Goal: Transaction & Acquisition: Purchase product/service

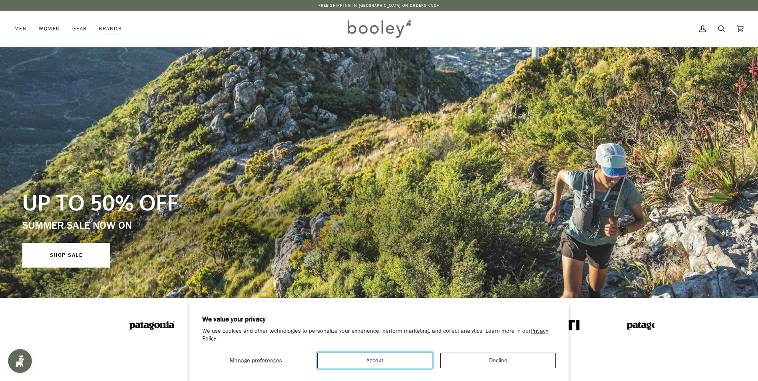
click at [377, 359] on button "Accept" at bounding box center [374, 361] width 115 height 16
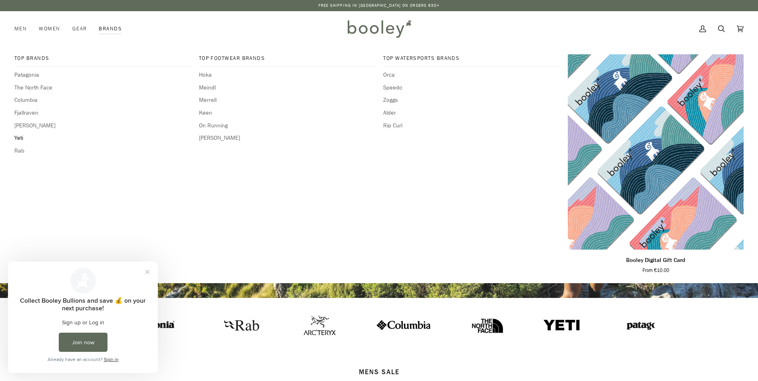
click at [17, 137] on span "Yeti" at bounding box center [102, 138] width 176 height 9
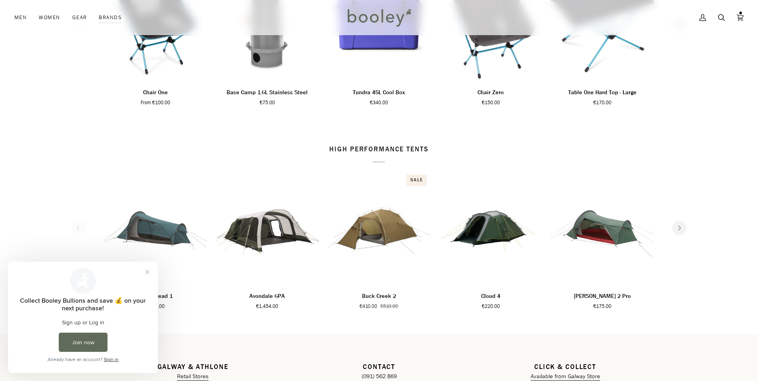
scroll to position [1283, 0]
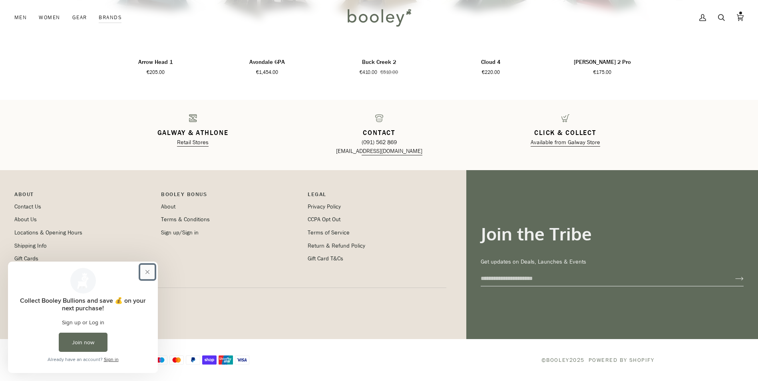
click at [146, 272] on button "Close prompt" at bounding box center [147, 272] width 14 height 14
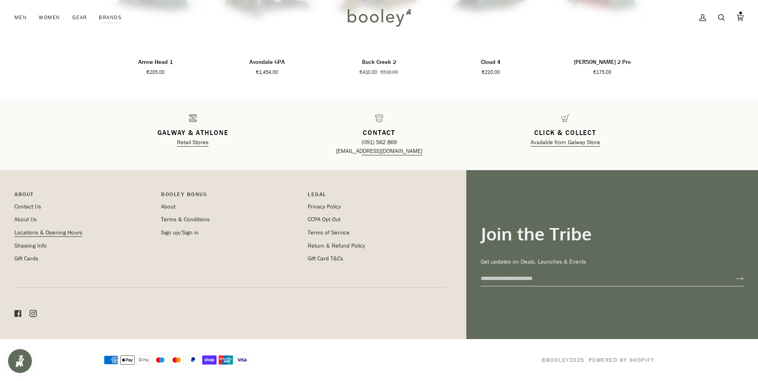
click at [58, 232] on link "Locations & Opening Hours" at bounding box center [48, 233] width 68 height 8
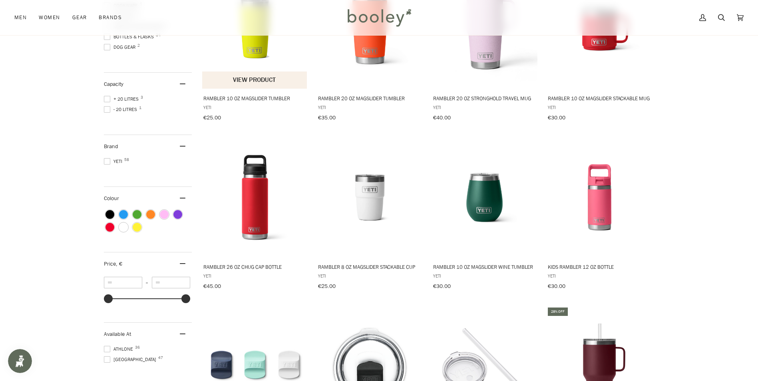
scroll to position [200, 0]
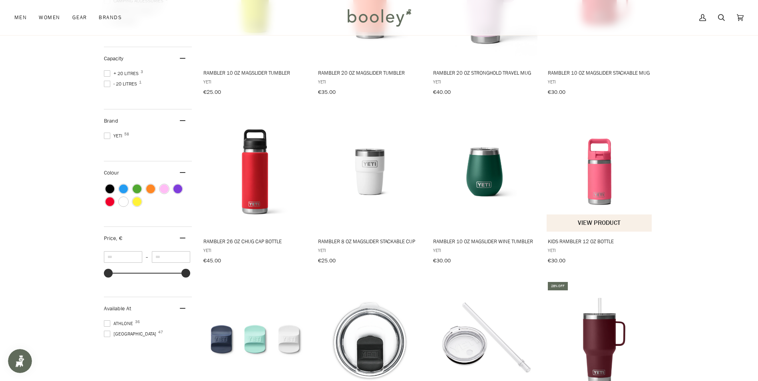
click at [593, 178] on img "Kids Rambler 12 oz Bottle" at bounding box center [600, 172] width 106 height 106
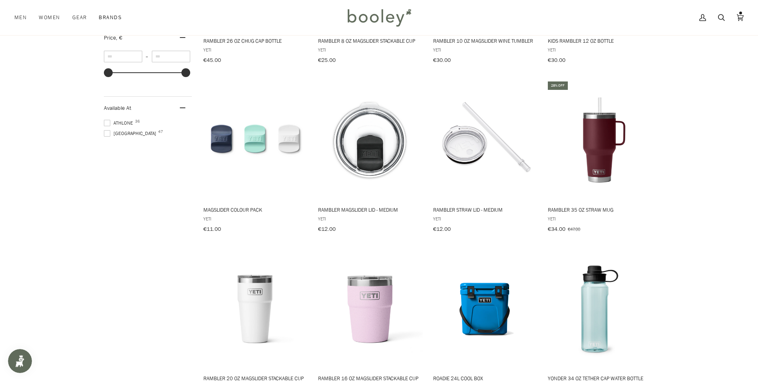
scroll to position [320, 0]
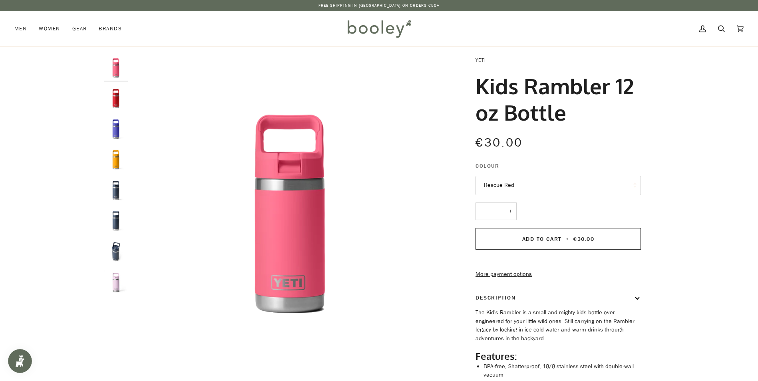
click at [634, 185] on button "Rescue Red" at bounding box center [558, 186] width 165 height 20
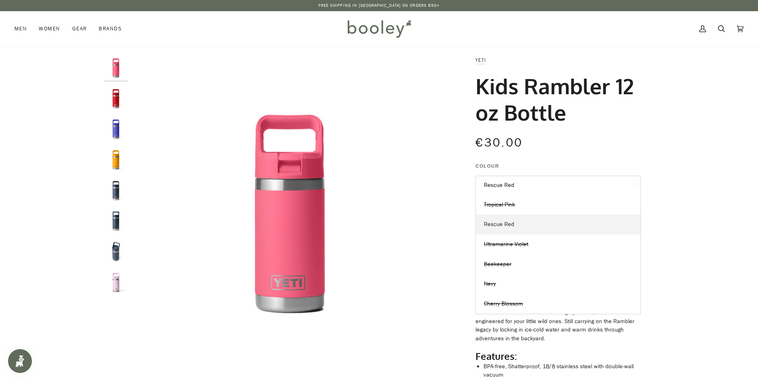
click at [506, 225] on span "Rescue Red" at bounding box center [499, 225] width 30 height 8
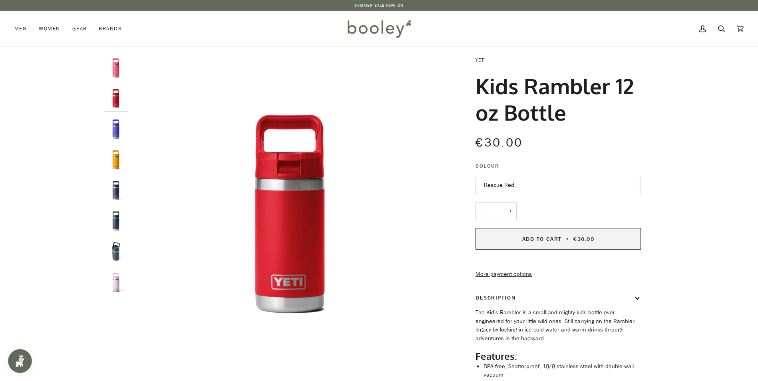
click at [532, 243] on button "Add to Cart • €30.00" at bounding box center [558, 239] width 165 height 22
